Goal: Information Seeking & Learning: Learn about a topic

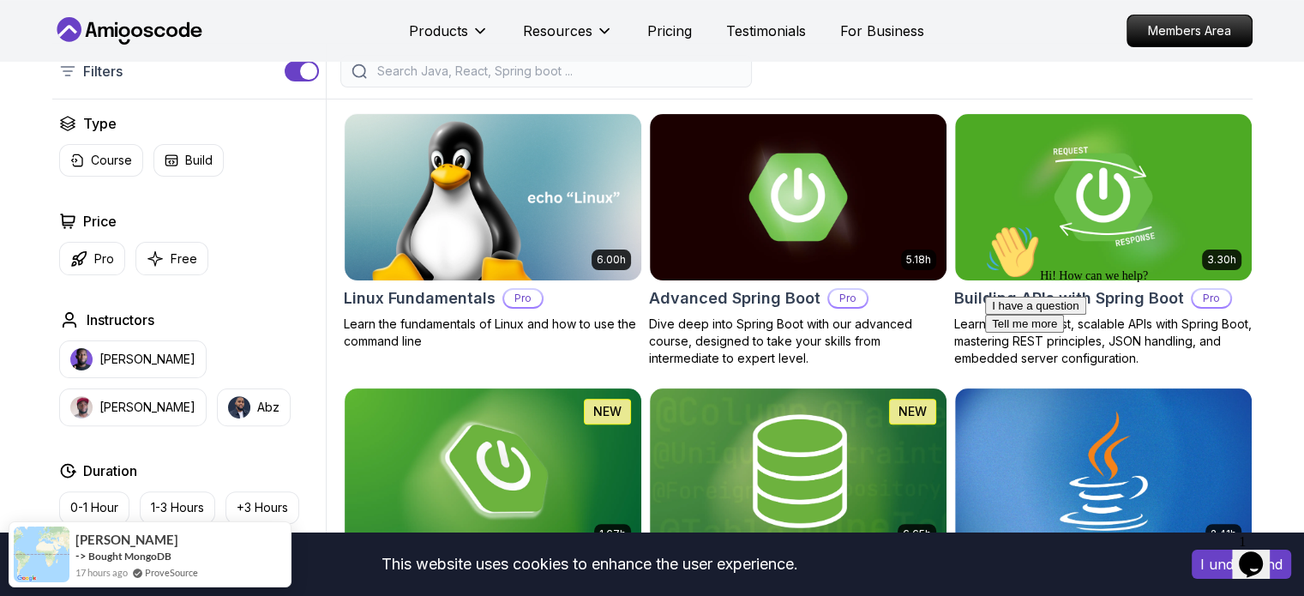
scroll to position [429, 0]
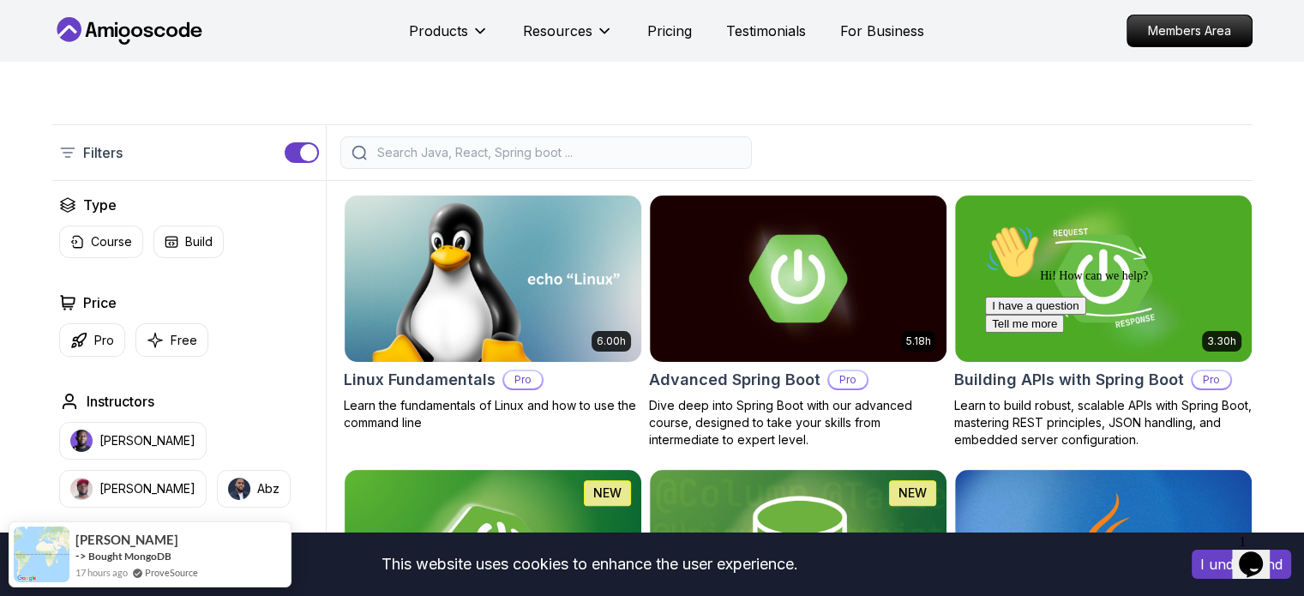
scroll to position [343, 0]
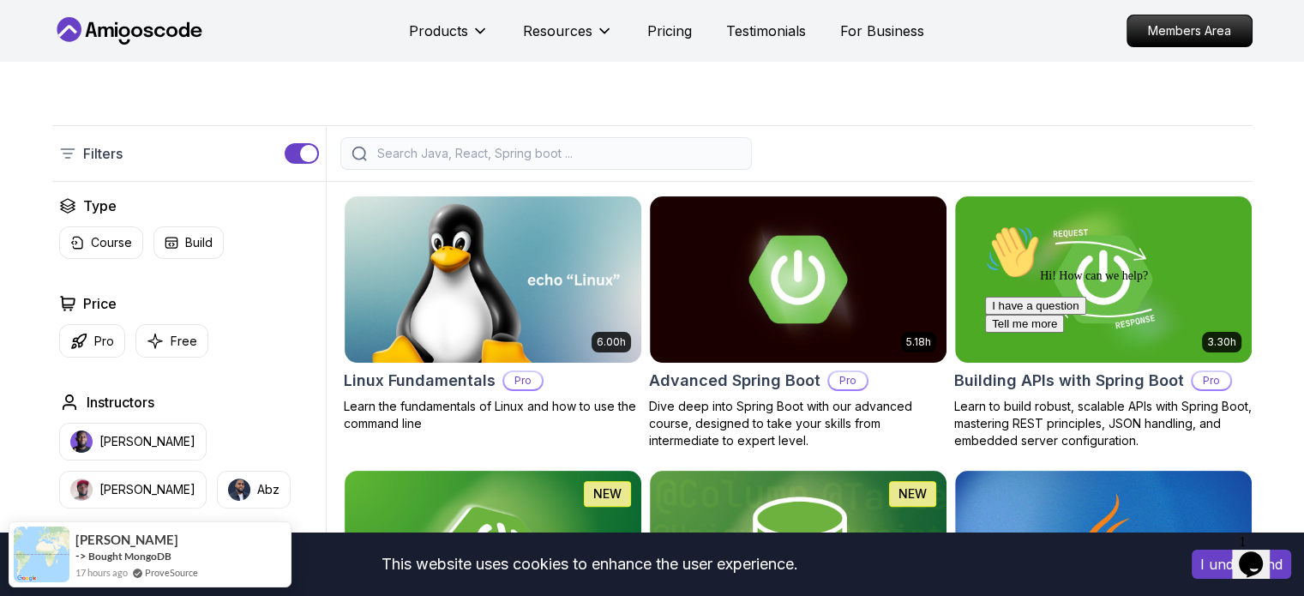
click at [65, 153] on icon at bounding box center [67, 153] width 13 height 9
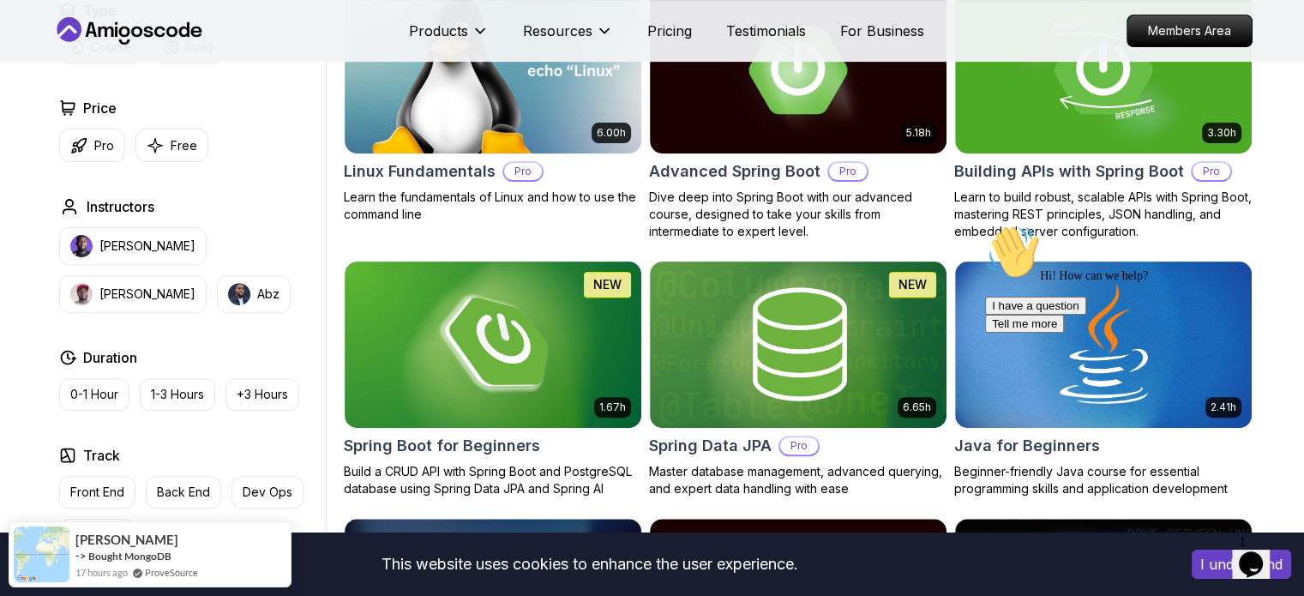
scroll to position [514, 0]
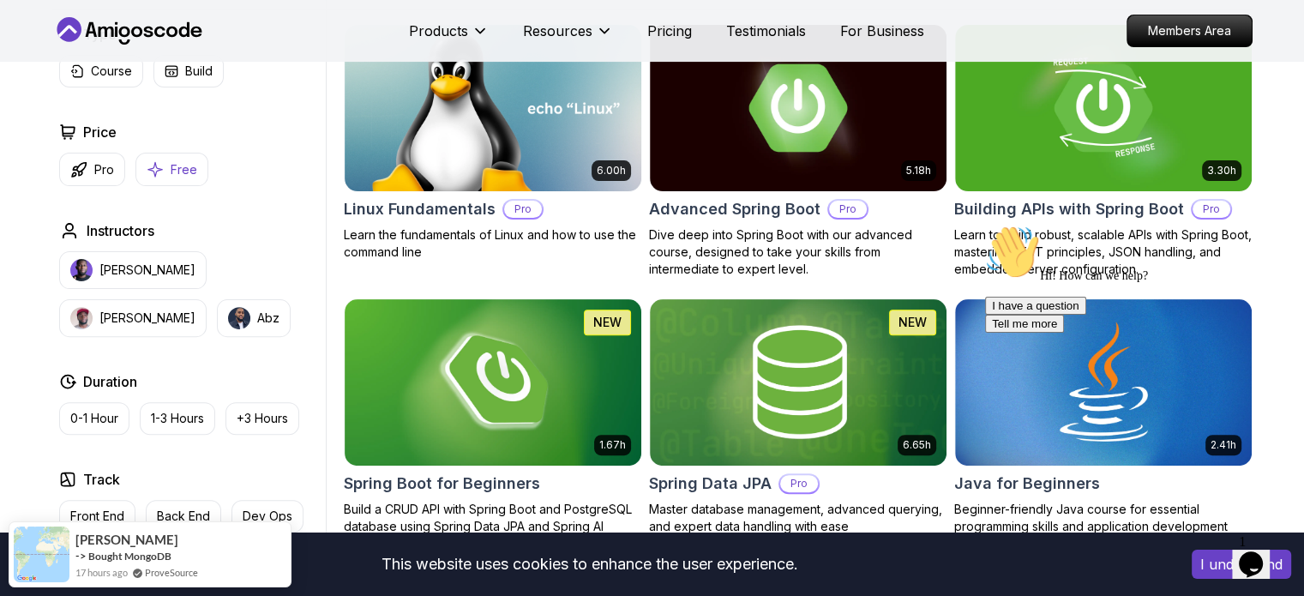
click at [171, 167] on p "Free" at bounding box center [184, 169] width 27 height 17
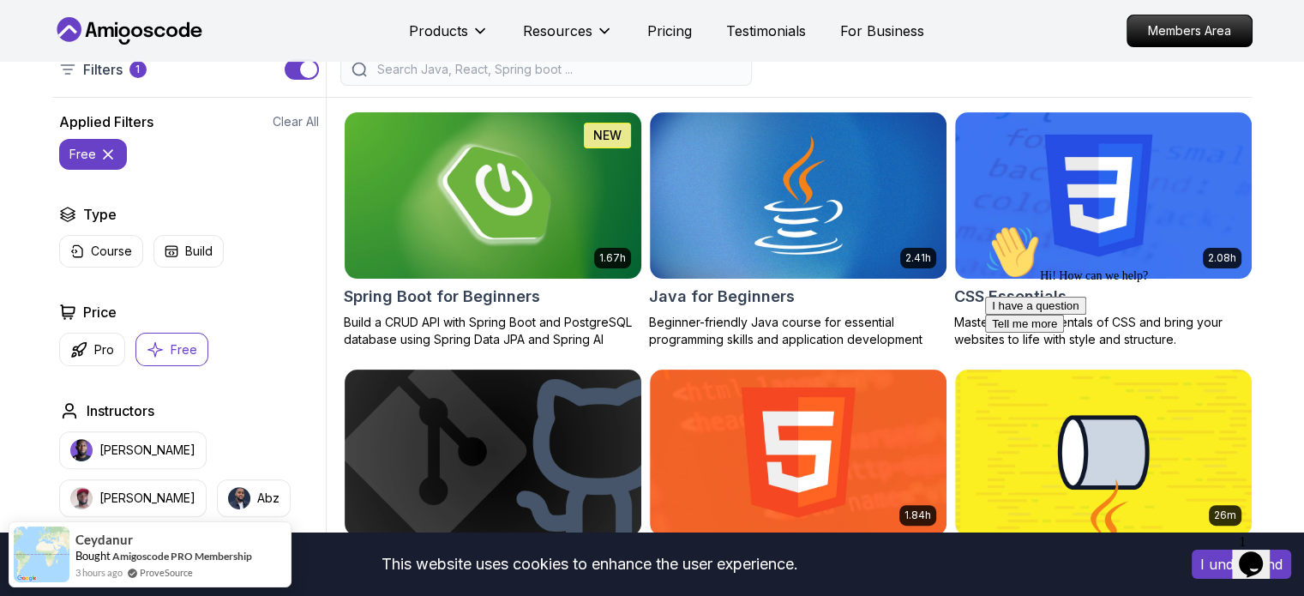
scroll to position [429, 0]
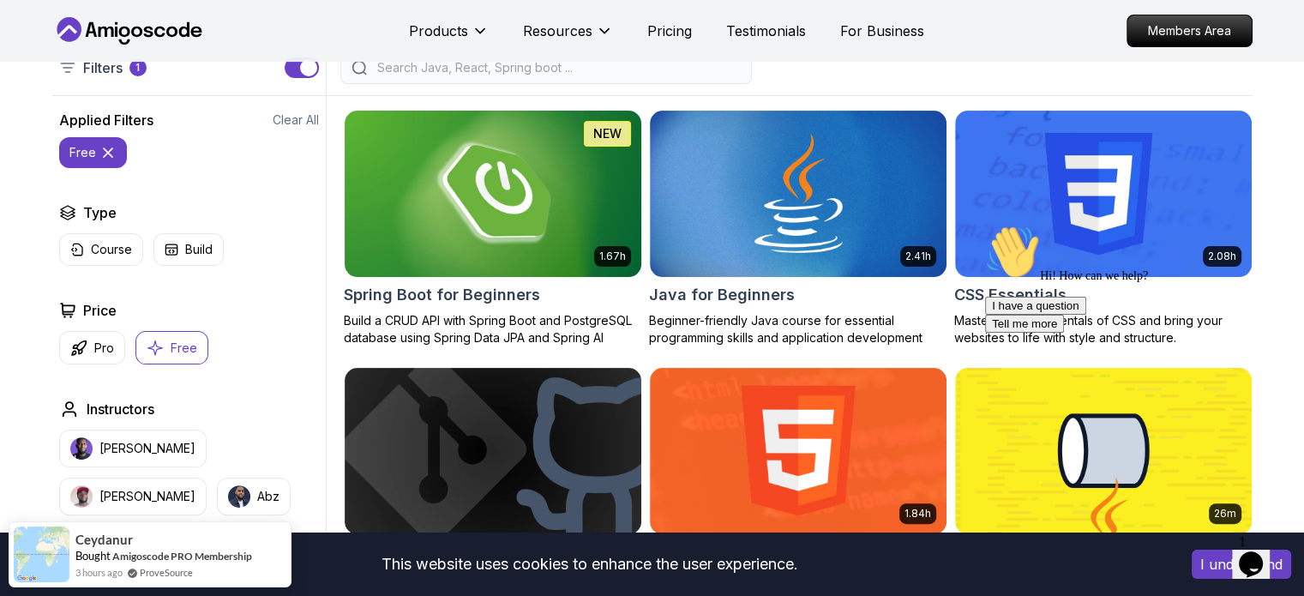
click at [562, 205] on img at bounding box center [492, 193] width 311 height 174
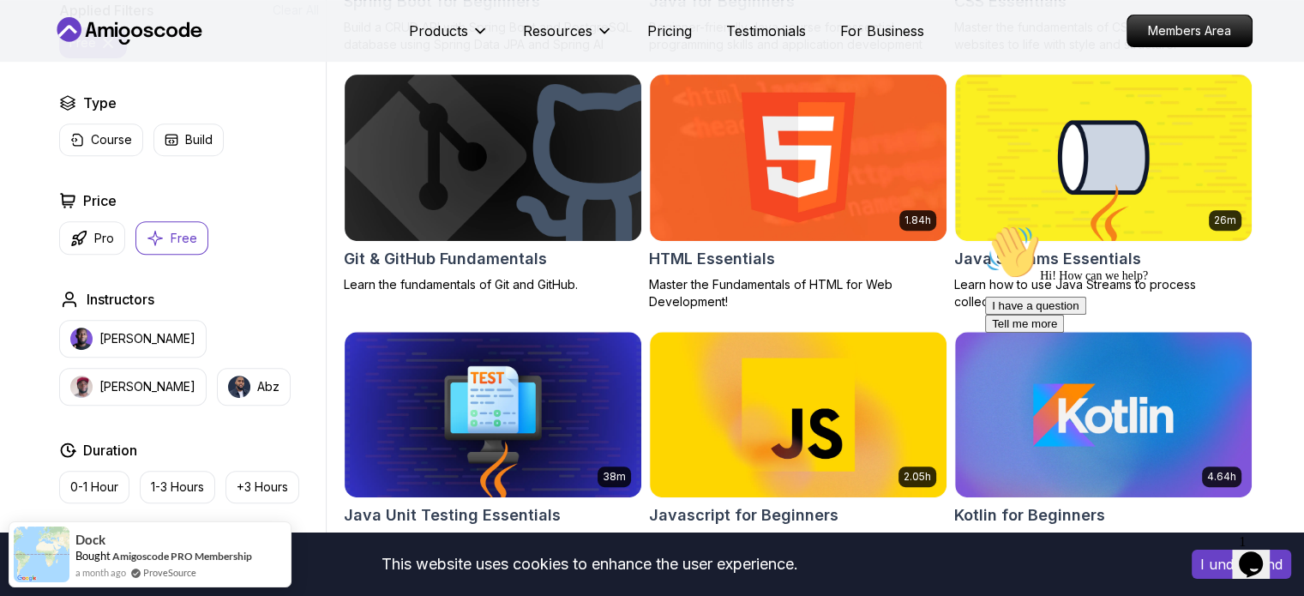
scroll to position [772, 0]
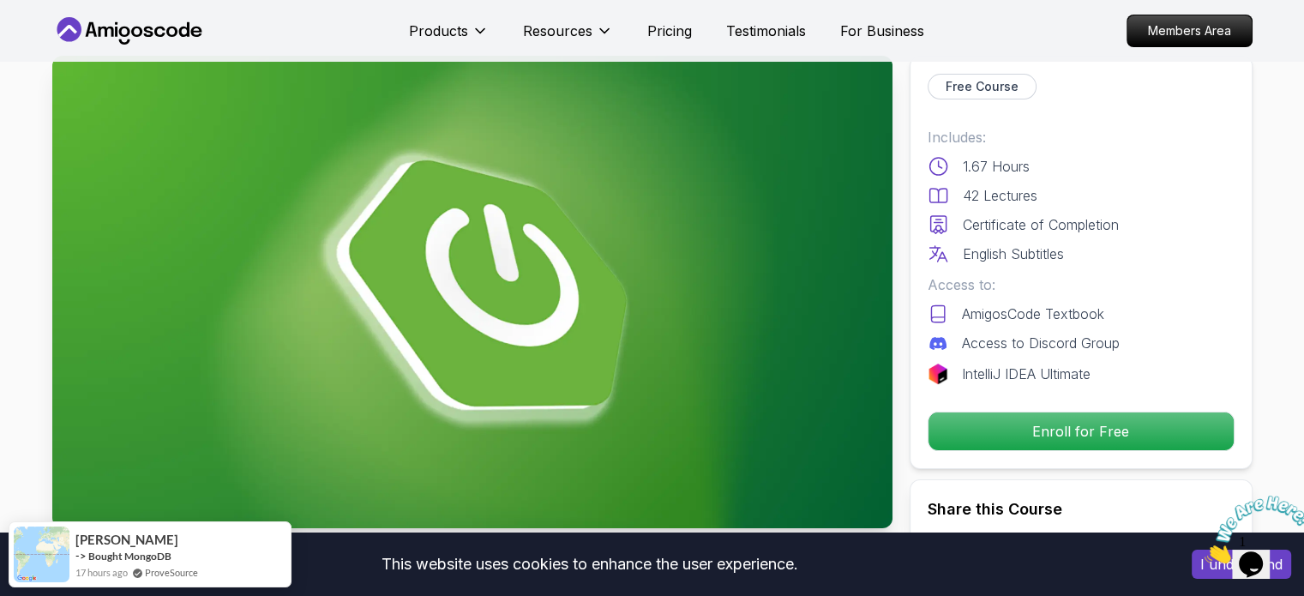
scroll to position [86, 0]
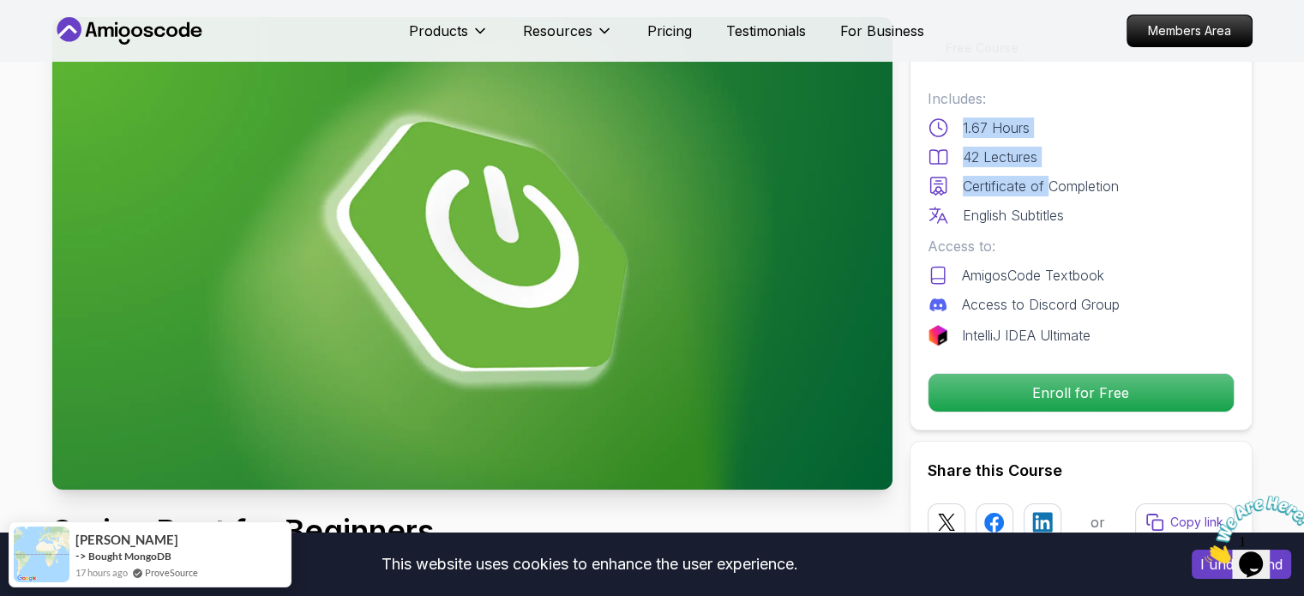
drag, startPoint x: 950, startPoint y: 129, endPoint x: 1056, endPoint y: 198, distance: 127.0
click at [1053, 196] on div "Includes: 1.67 Hours 42 Lectures Certificate of Completion English Subtitles" at bounding box center [1081, 156] width 307 height 137
click at [1099, 205] on div "English Subtitles" at bounding box center [1081, 215] width 307 height 21
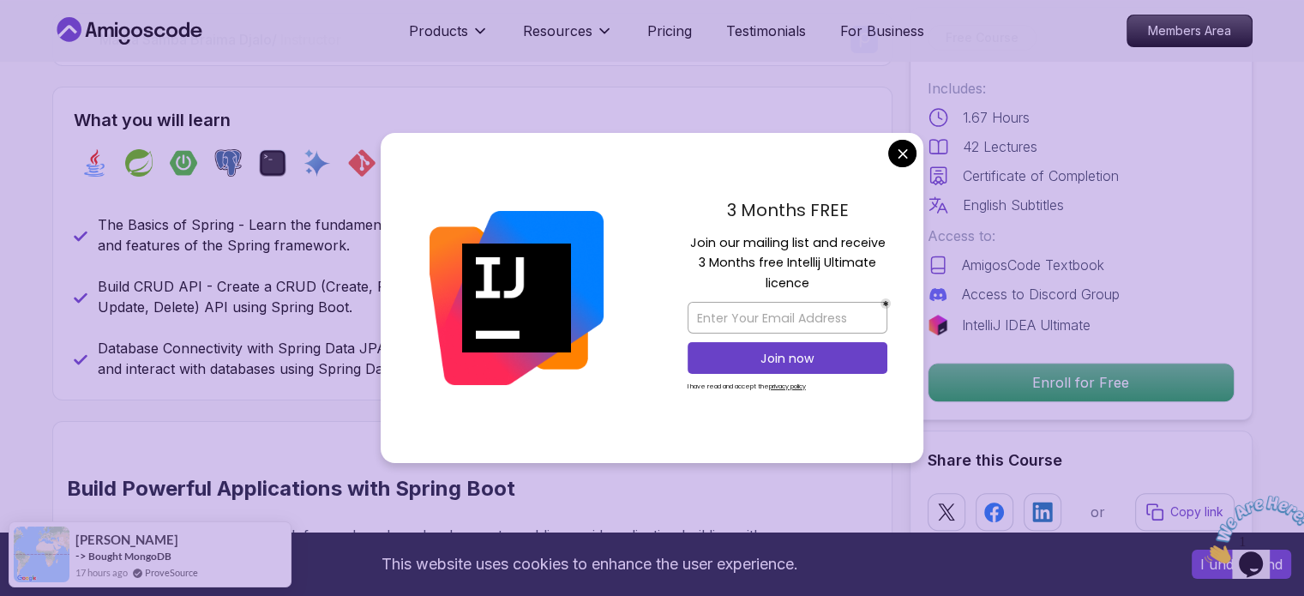
scroll to position [686, 0]
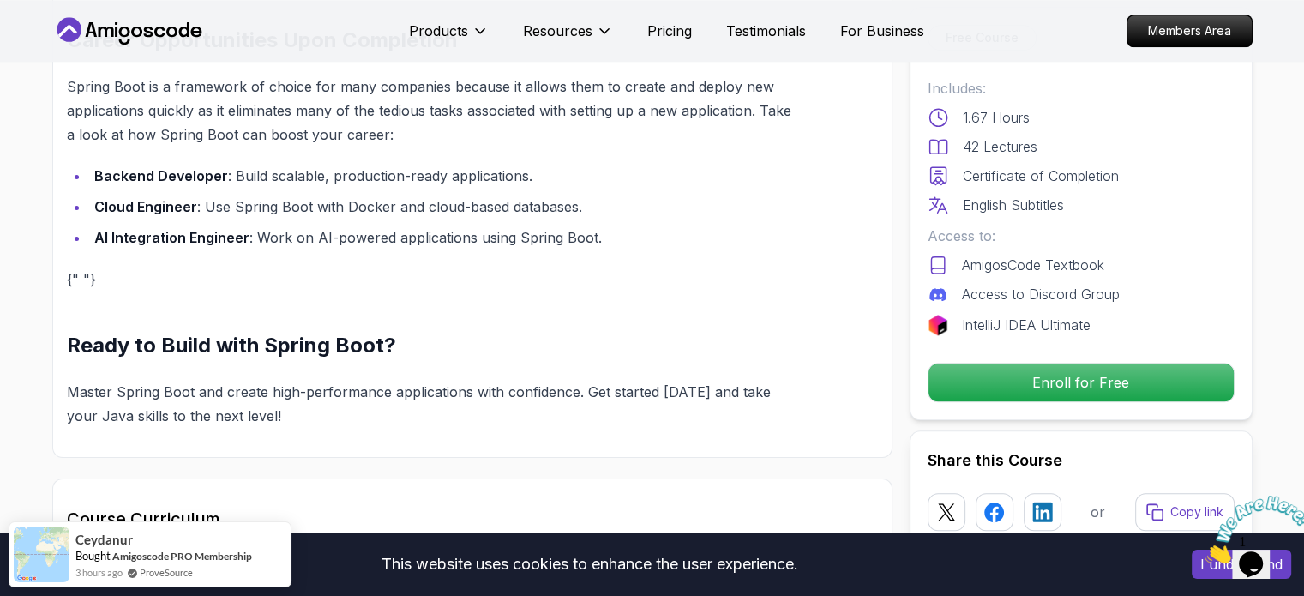
scroll to position [1715, 0]
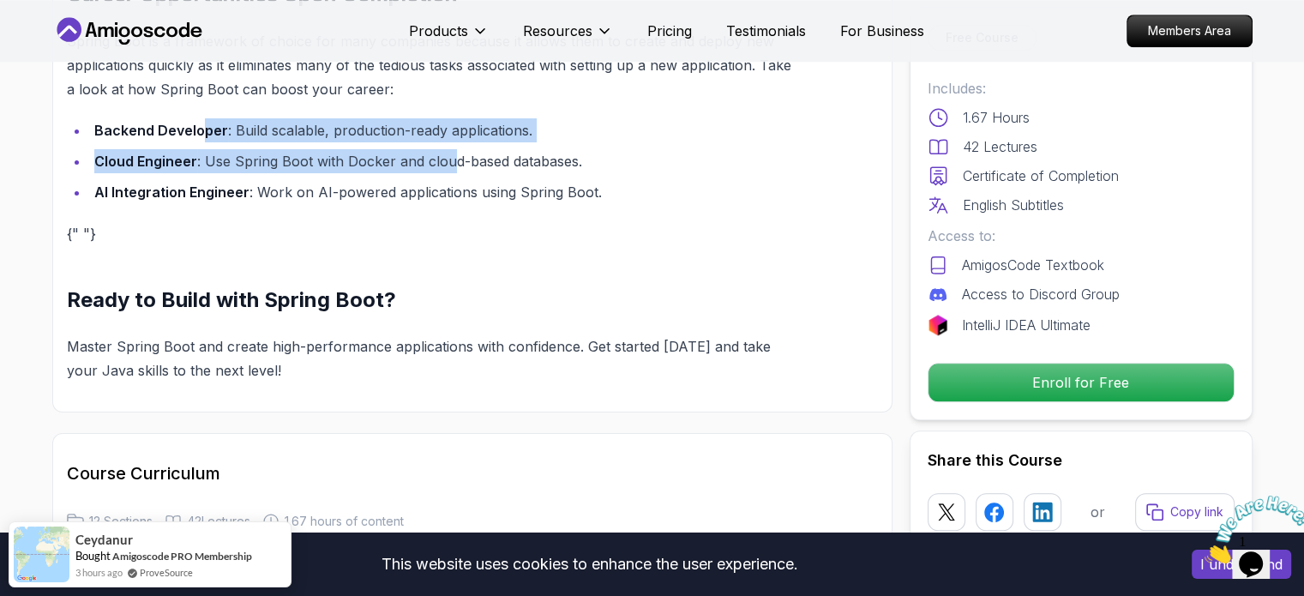
drag, startPoint x: 199, startPoint y: 102, endPoint x: 449, endPoint y: 131, distance: 252.1
click at [449, 131] on ul "Backend Developer : Build scalable, production-ready applications. Cloud Engine…" at bounding box center [432, 161] width 730 height 86
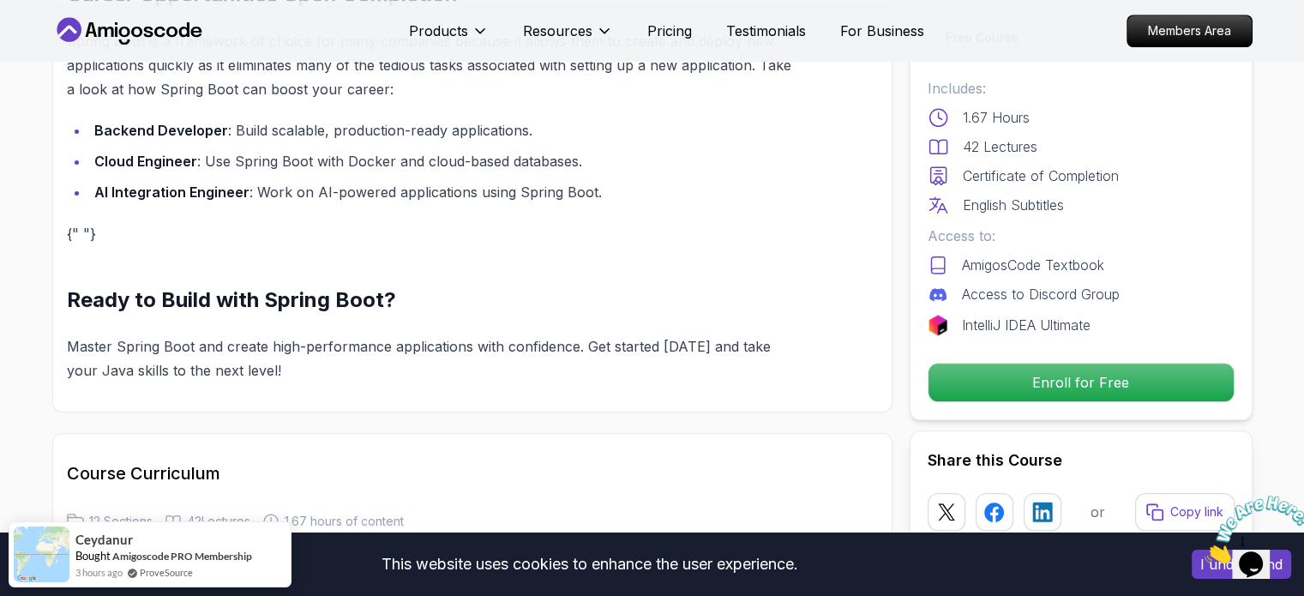
click at [517, 149] on li "Cloud Engineer : Use Spring Boot with Docker and cloud-based databases." at bounding box center [442, 161] width 707 height 24
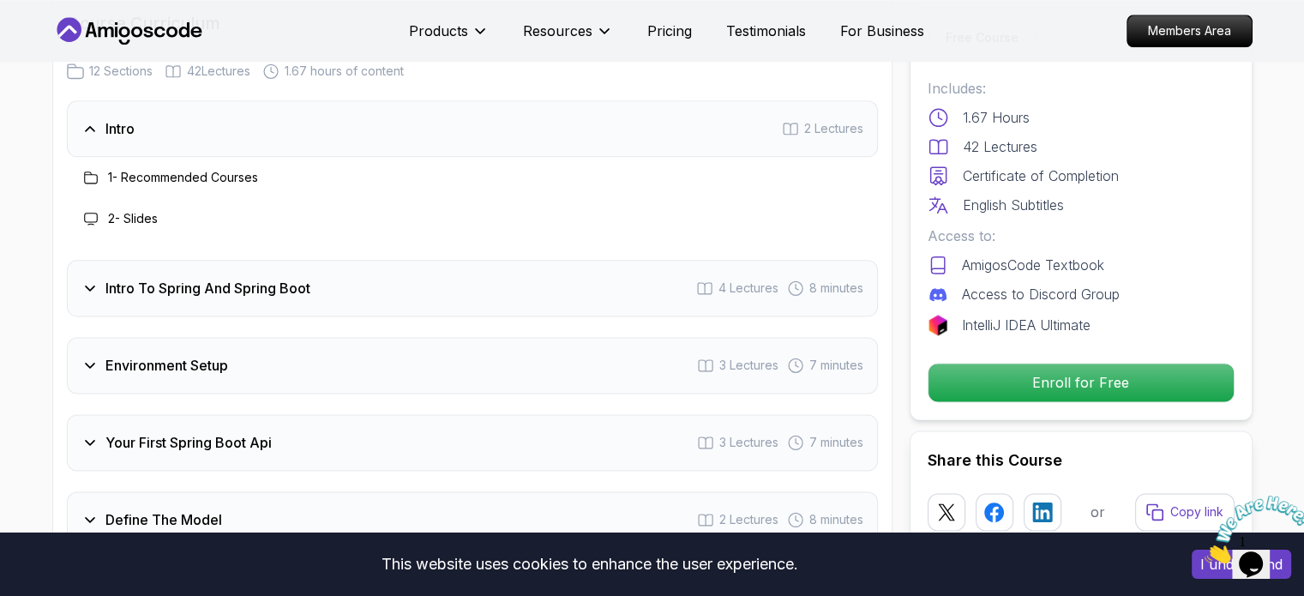
scroll to position [2144, 0]
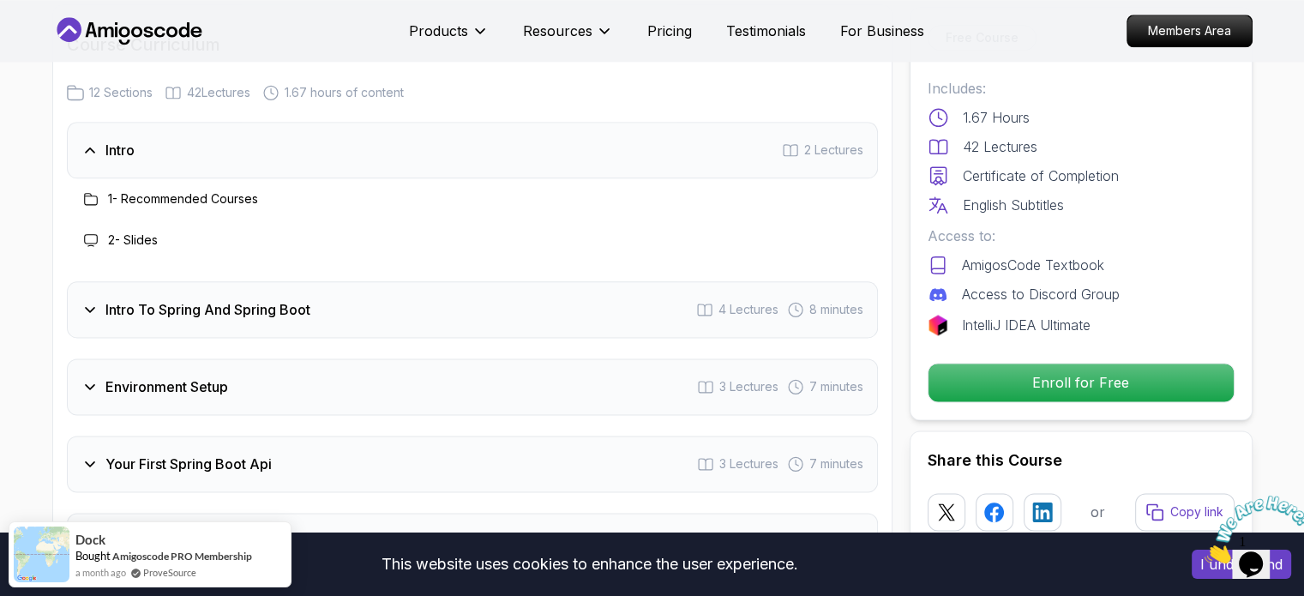
click at [91, 192] on icon at bounding box center [91, 199] width 14 height 14
click at [96, 301] on icon at bounding box center [89, 309] width 17 height 17
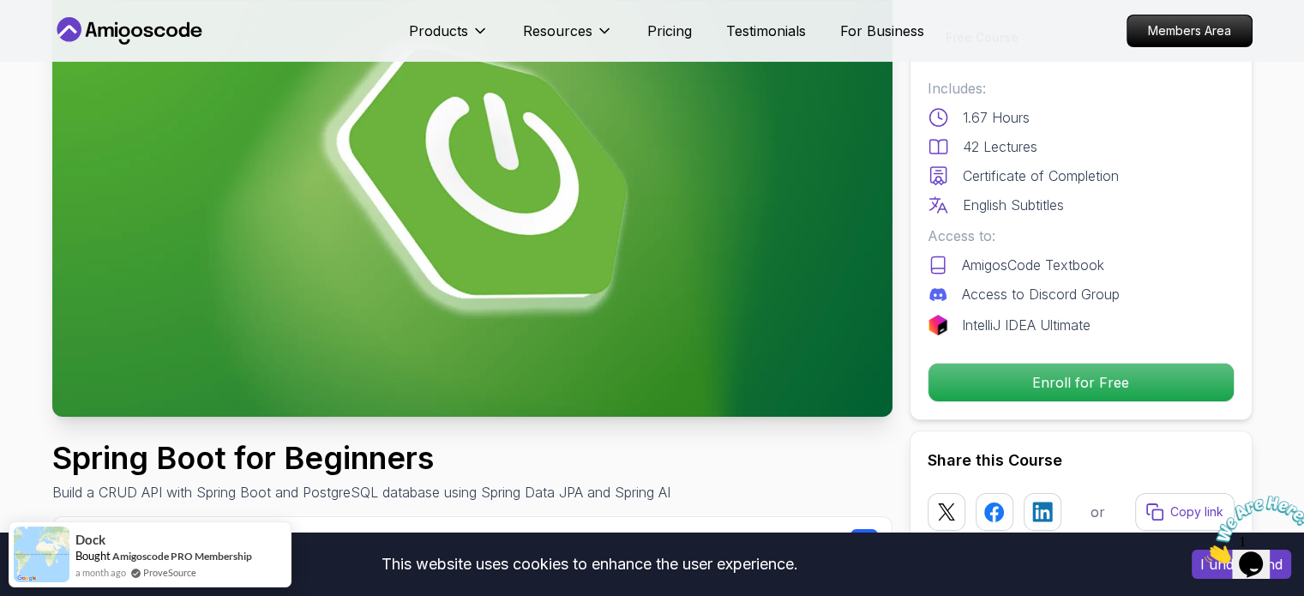
scroll to position [171, 0]
